Goal: Find specific page/section: Find specific page/section

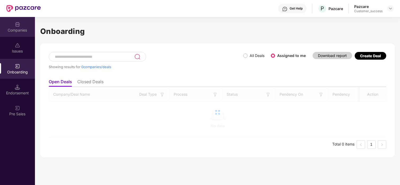
click at [18, 28] on div "Companies" at bounding box center [17, 30] width 35 height 5
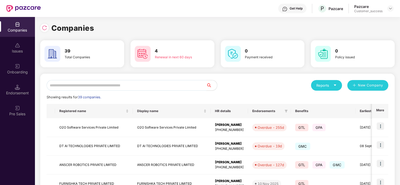
click at [89, 85] on input "text" at bounding box center [127, 85] width 160 height 11
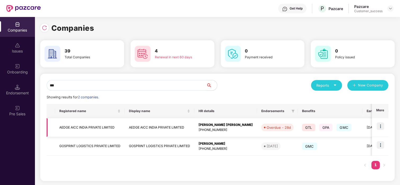
type input "***"
click at [377, 126] on img at bounding box center [380, 125] width 7 height 7
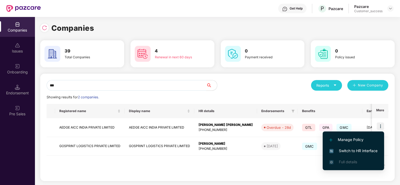
click at [352, 147] on li "Switch to HR interface" at bounding box center [353, 150] width 61 height 11
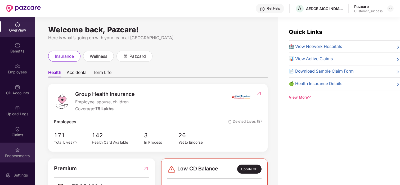
click at [15, 149] on img at bounding box center [17, 149] width 5 height 5
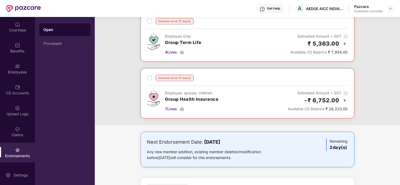
scroll to position [232, 0]
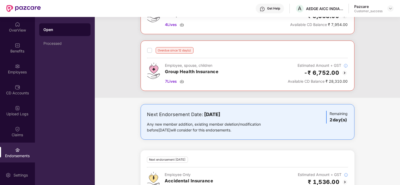
click at [343, 74] on img at bounding box center [345, 73] width 6 height 6
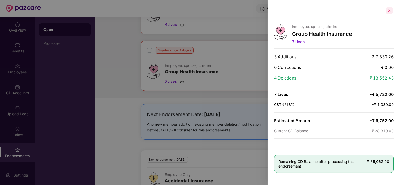
click at [388, 10] on div at bounding box center [389, 10] width 8 height 8
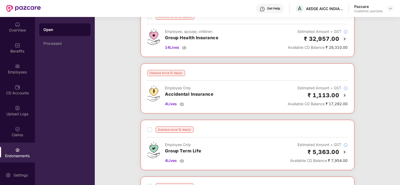
scroll to position [92, 0]
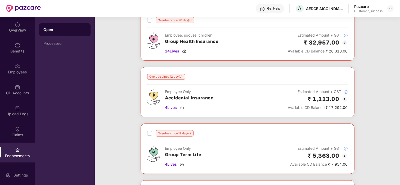
click at [345, 43] on img at bounding box center [345, 42] width 6 height 6
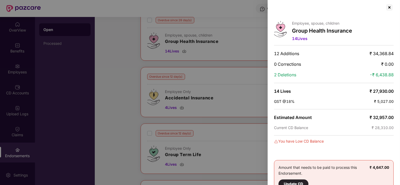
scroll to position [3, 0]
click at [388, 5] on div at bounding box center [389, 7] width 8 height 8
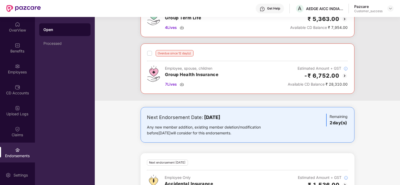
scroll to position [230, 0]
click at [173, 84] on span "7 Lives" at bounding box center [171, 84] width 12 height 6
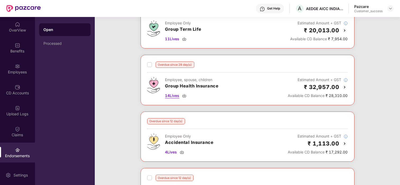
scroll to position [46, 0]
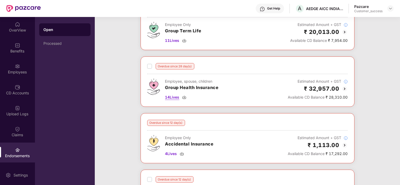
click at [176, 98] on span "14 Lives" at bounding box center [172, 97] width 14 height 6
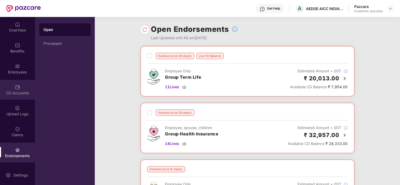
click at [12, 91] on div "CD Accounts" at bounding box center [17, 92] width 35 height 5
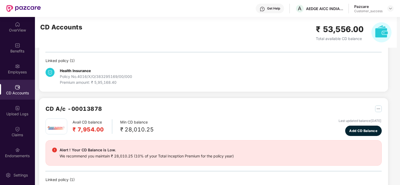
scroll to position [51, 0]
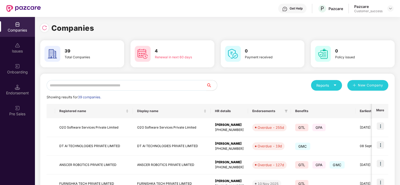
click at [86, 85] on input "text" at bounding box center [127, 85] width 160 height 11
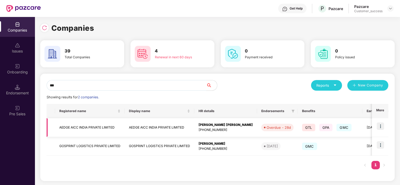
type input "***"
click at [80, 123] on td "AEDGE AICC INDIA PRIVATE LIMITED" at bounding box center [90, 127] width 70 height 19
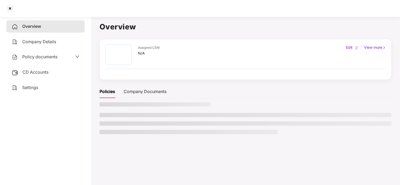
click at [36, 54] on span "Policy documents" at bounding box center [39, 56] width 35 height 5
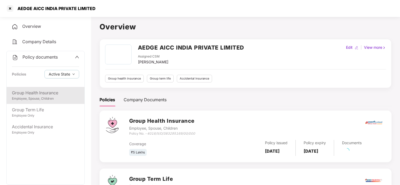
click at [46, 93] on div "Group Health Insurance" at bounding box center [45, 93] width 67 height 7
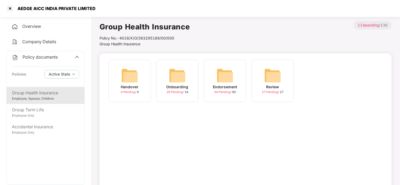
click at [162, 72] on div "Onboarding 29 Pending / 34" at bounding box center [177, 81] width 42 height 42
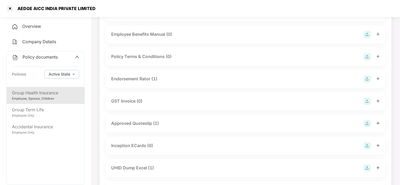
scroll to position [122, 0]
click at [134, 79] on div "Endorsement Rator (1)" at bounding box center [134, 80] width 46 height 7
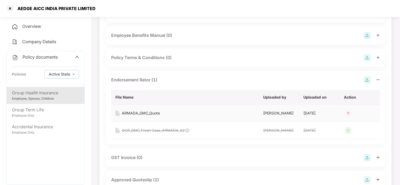
click at [145, 113] on div "ARMADA_GMC_Quote" at bounding box center [141, 113] width 38 height 6
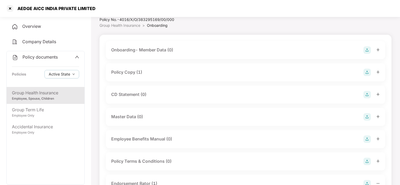
scroll to position [0, 0]
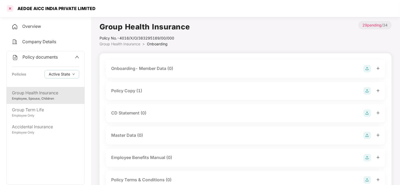
click at [10, 7] on div at bounding box center [10, 8] width 8 height 8
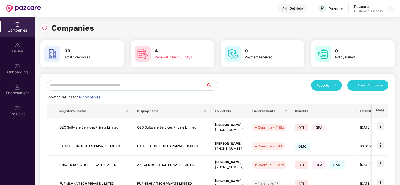
click at [96, 84] on input "text" at bounding box center [127, 85] width 160 height 11
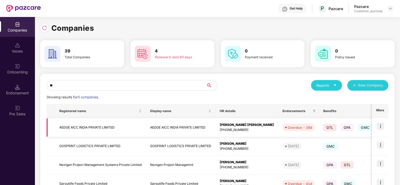
type input "**"
click at [381, 126] on img at bounding box center [380, 125] width 7 height 7
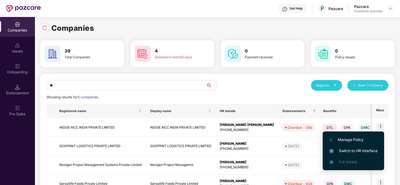
click at [348, 149] on span "Switch to HR interface" at bounding box center [354, 151] width 48 height 6
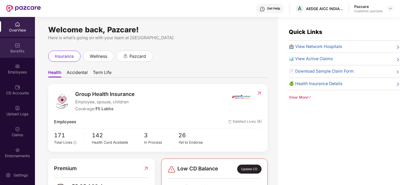
click at [10, 46] on div "Benefits" at bounding box center [17, 48] width 35 height 20
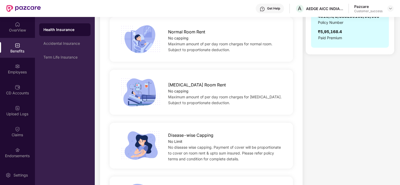
scroll to position [162, 0]
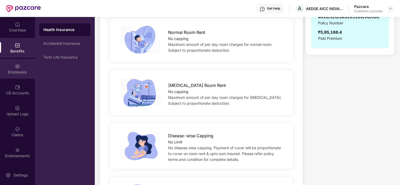
click at [15, 59] on div "Employees" at bounding box center [17, 69] width 35 height 20
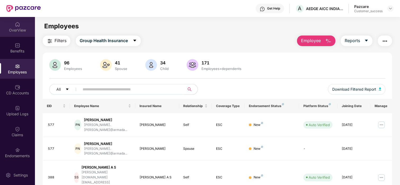
click at [16, 33] on div "OverView" at bounding box center [17, 27] width 35 height 20
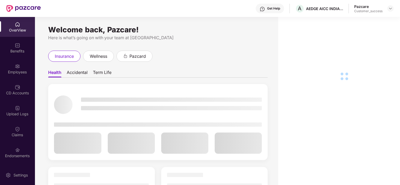
click at [18, 68] on img at bounding box center [17, 66] width 5 height 5
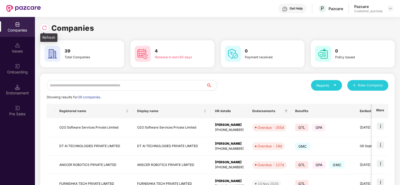
click at [45, 28] on img at bounding box center [44, 27] width 5 height 5
click at [42, 29] on img at bounding box center [44, 27] width 5 height 5
